Goal: Find contact information: Find contact information

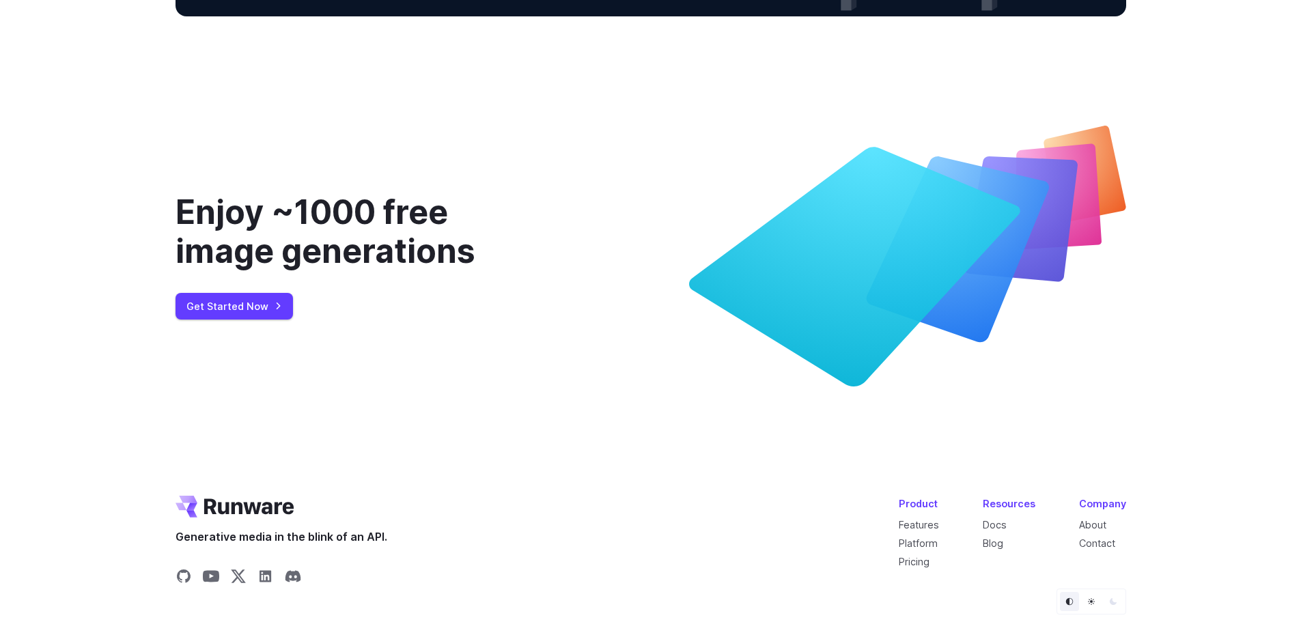
scroll to position [5135, 0]
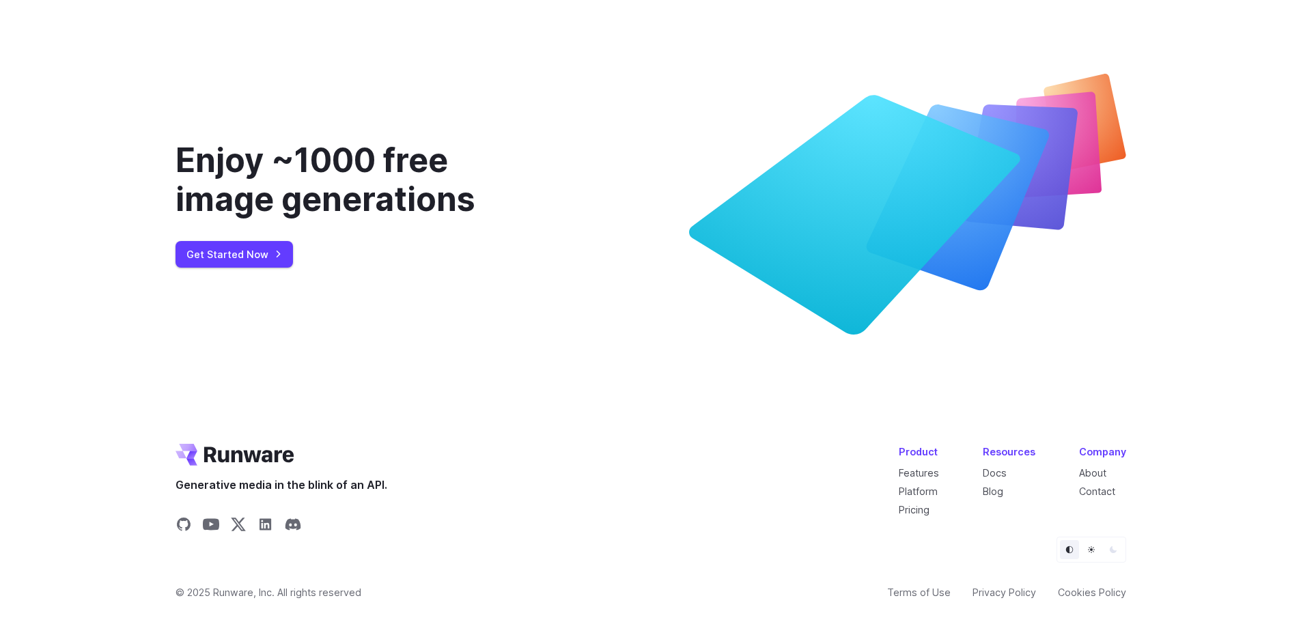
click at [1098, 498] on li "Contact" at bounding box center [1102, 492] width 47 height 16
click at [1109, 498] on li "Contact" at bounding box center [1102, 492] width 47 height 16
click at [1110, 493] on link "Contact" at bounding box center [1097, 492] width 36 height 12
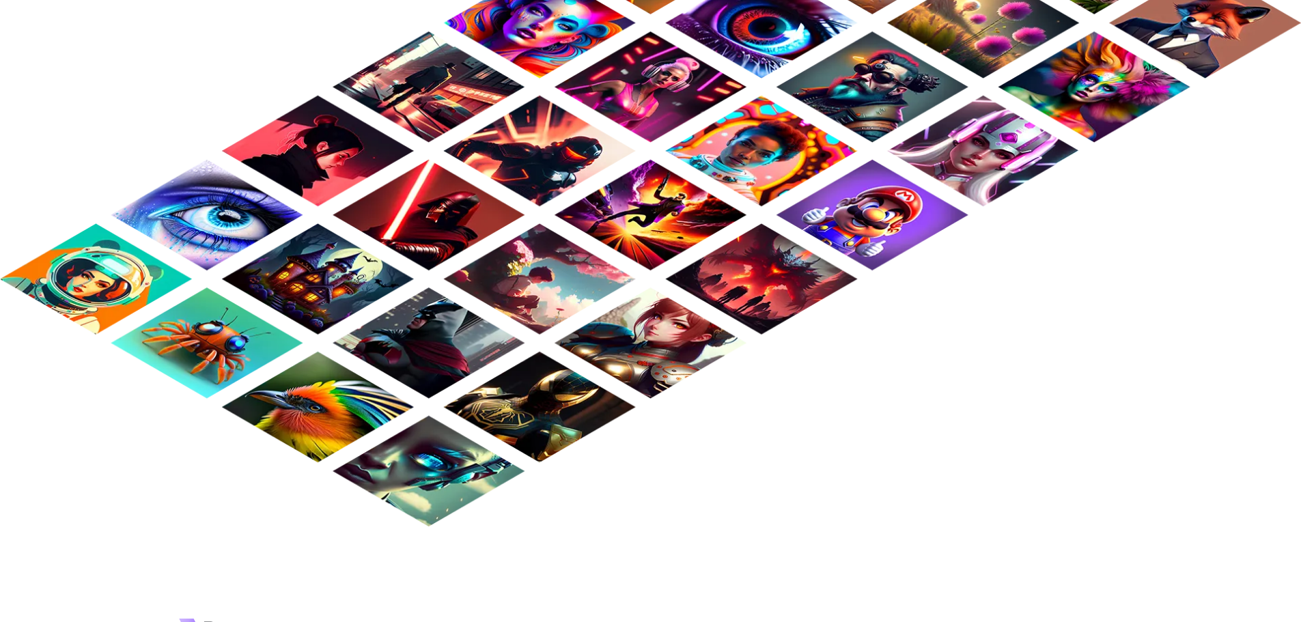
scroll to position [1290, 0]
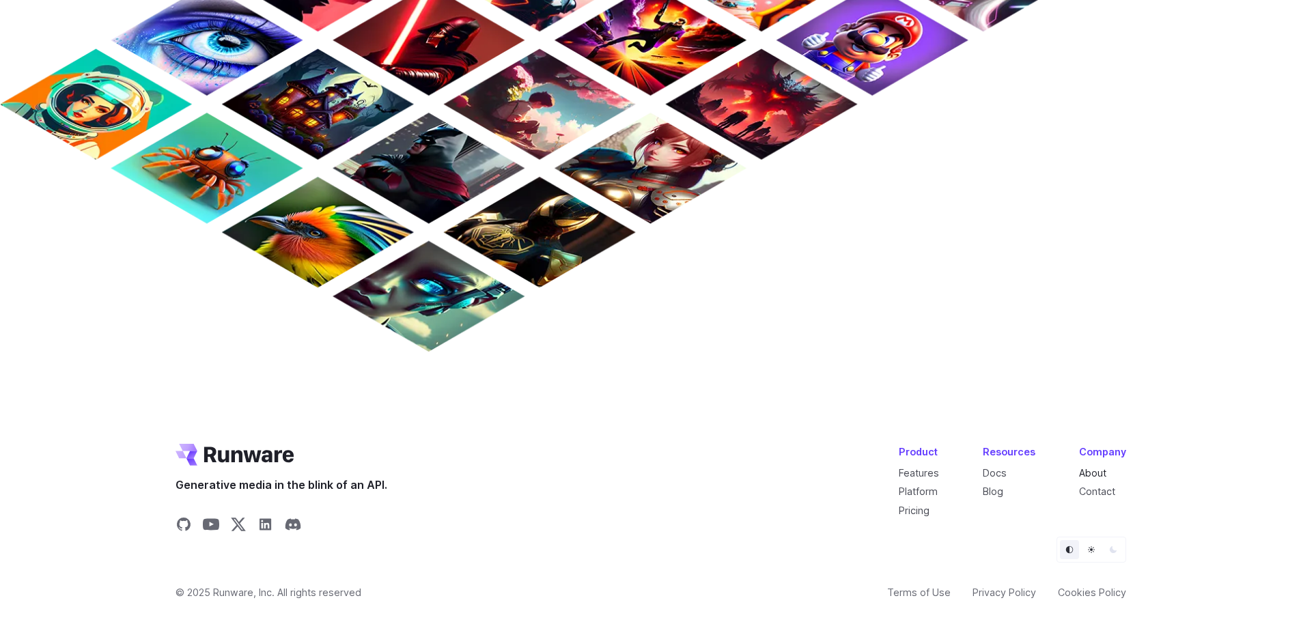
click at [1101, 472] on link "About" at bounding box center [1092, 473] width 27 height 12
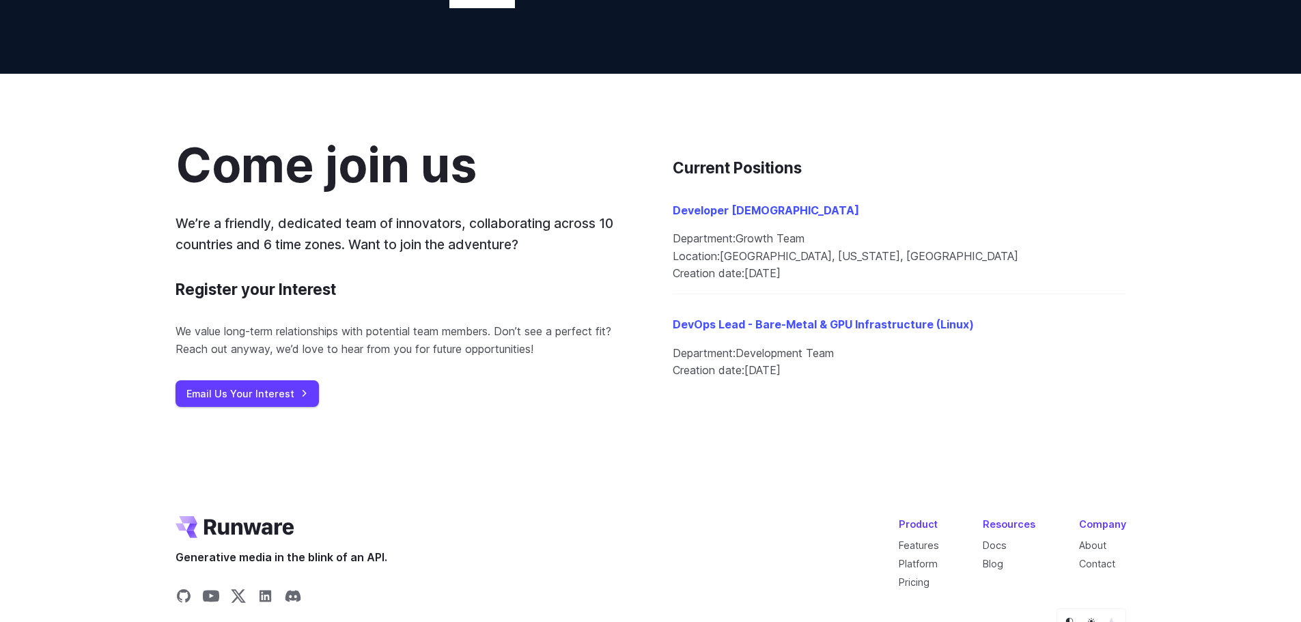
scroll to position [1474, 0]
